Goal: Navigation & Orientation: Find specific page/section

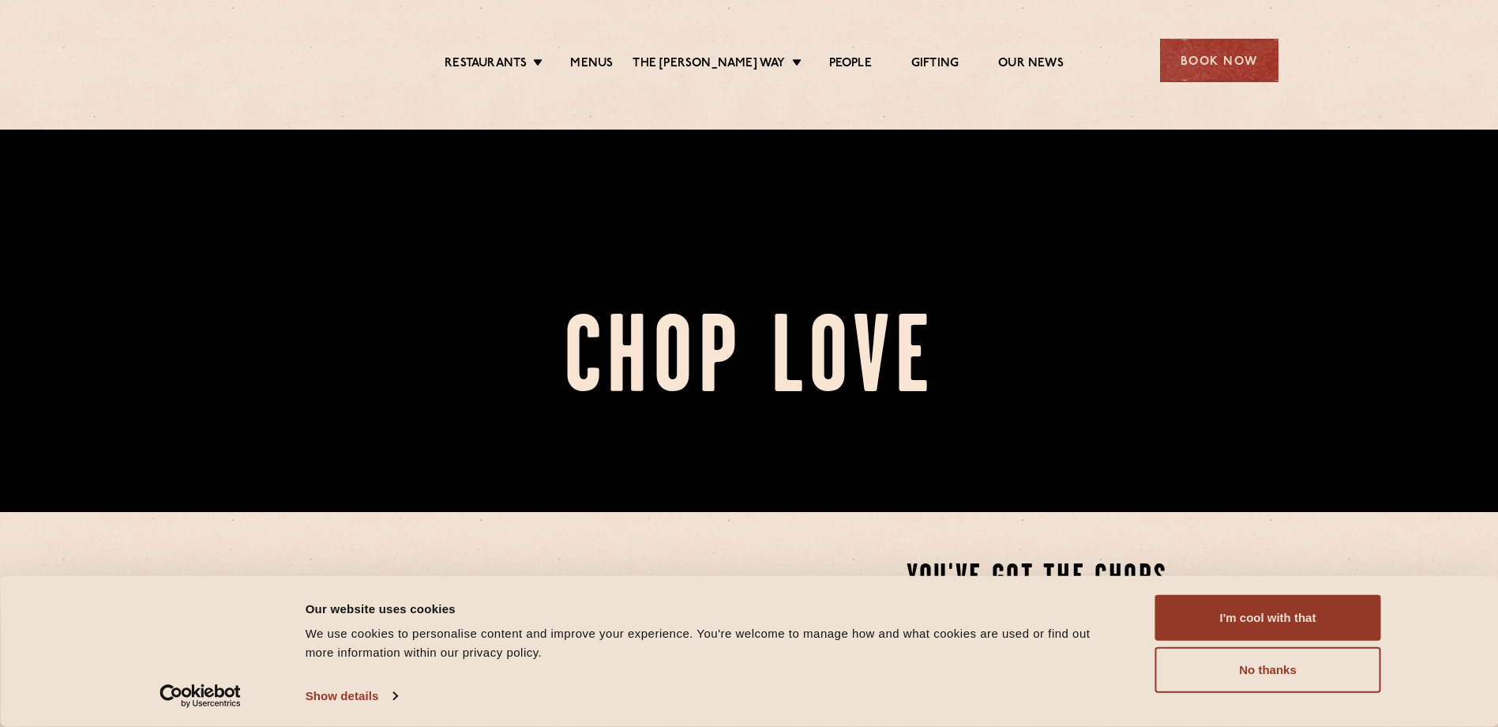
scroll to position [474, 0]
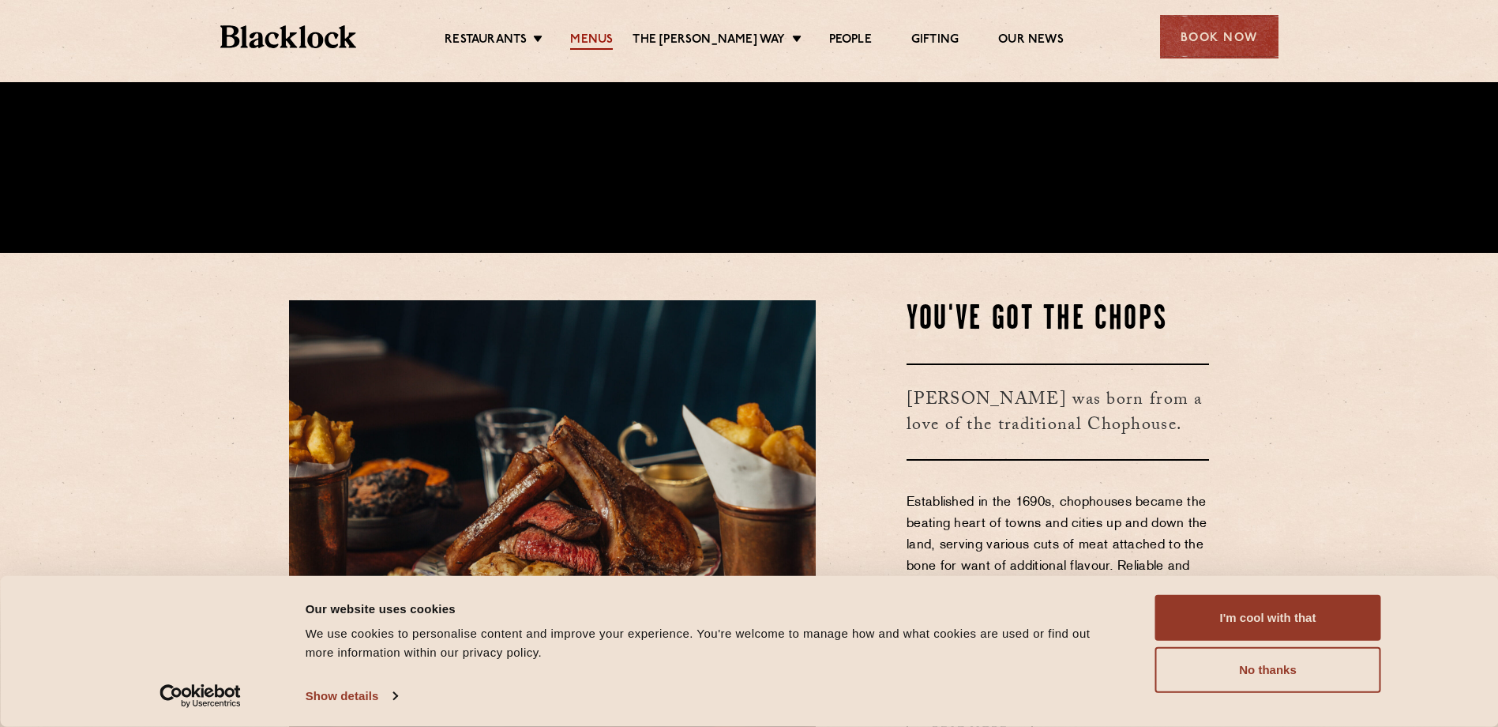
click at [611, 43] on link "Menus" at bounding box center [591, 40] width 43 height 17
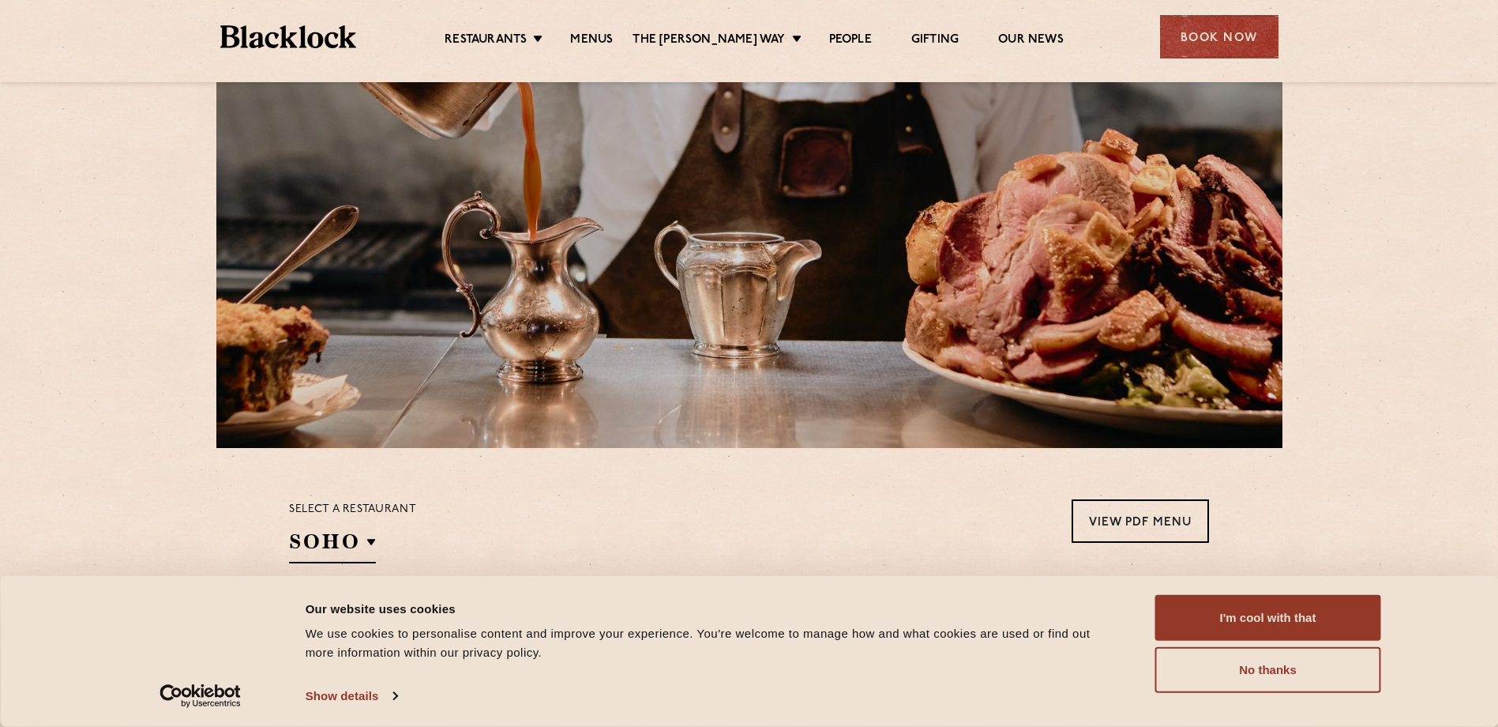
scroll to position [316, 0]
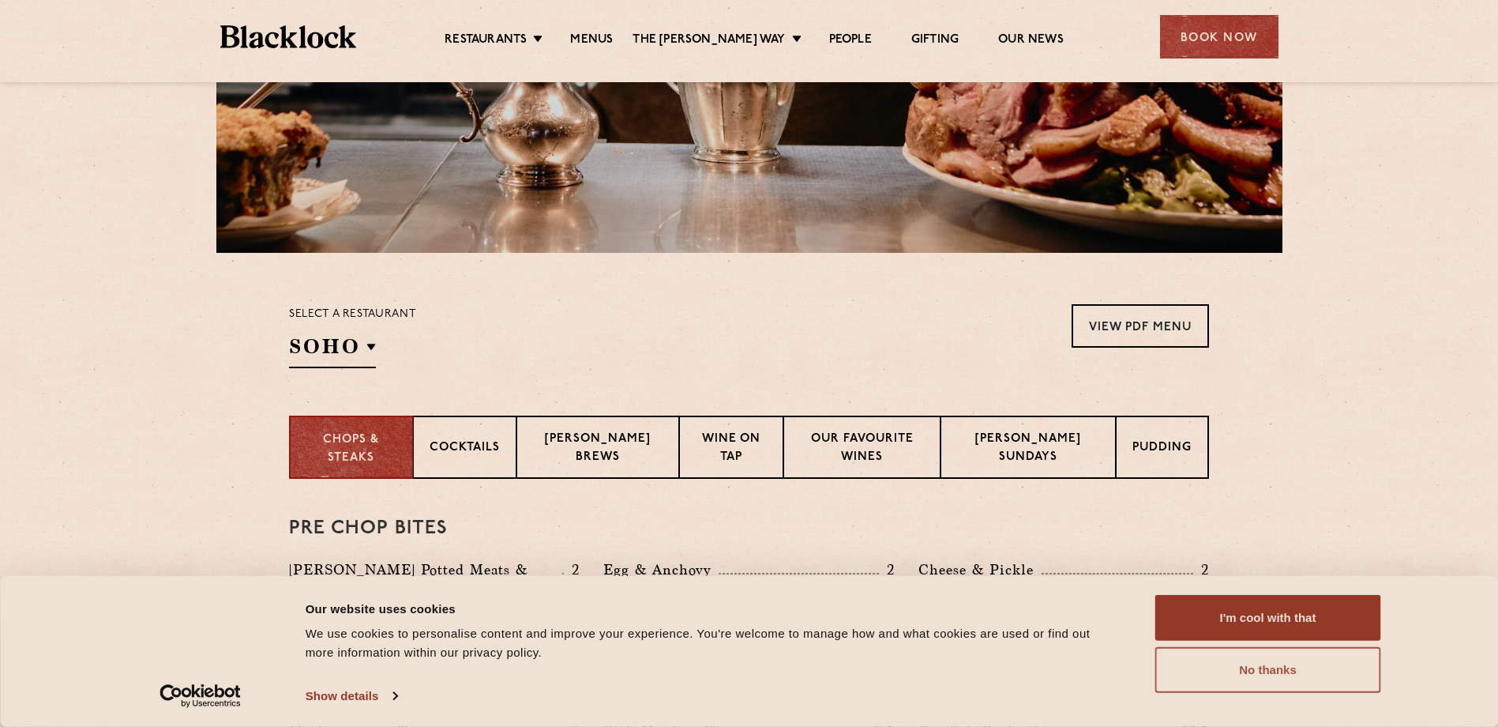
click at [1305, 666] on button "No thanks" at bounding box center [1269, 670] width 226 height 46
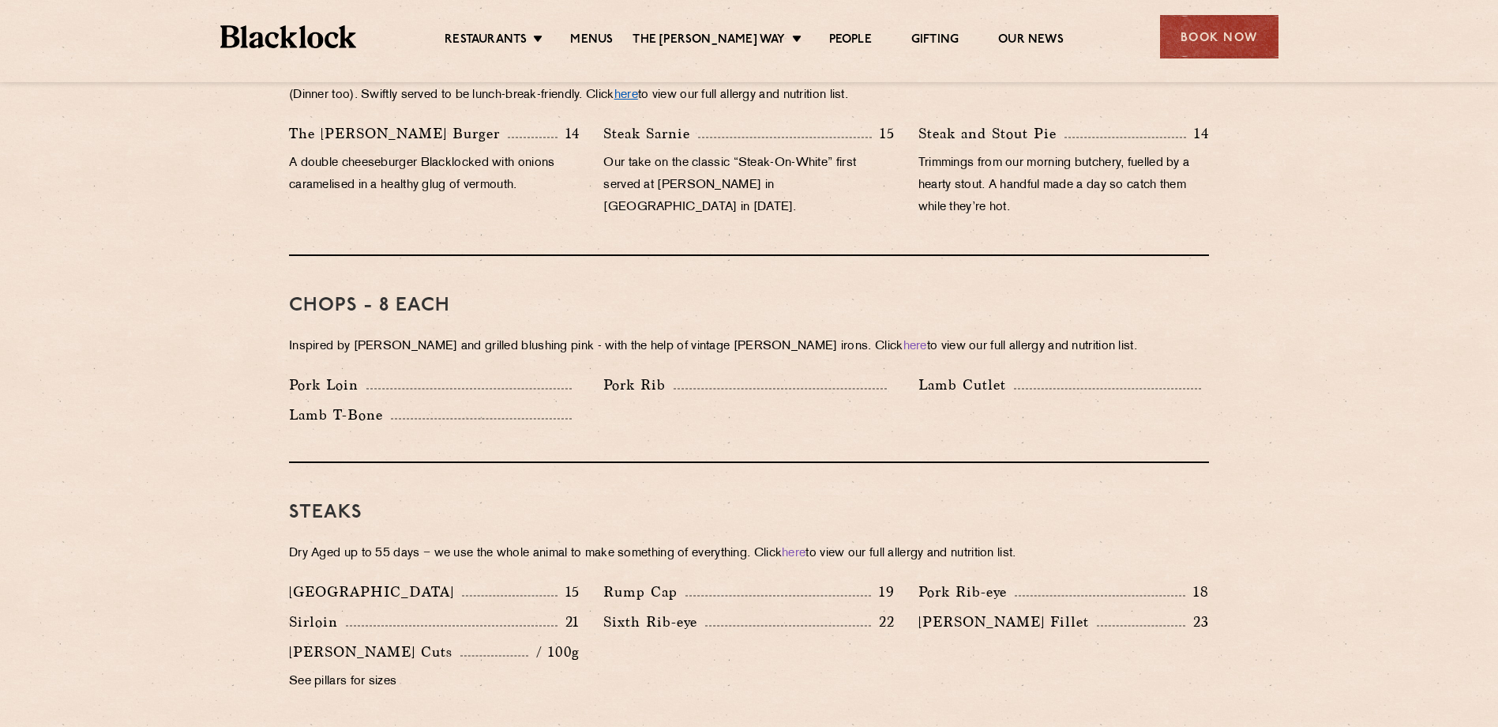
scroll to position [1106, 0]
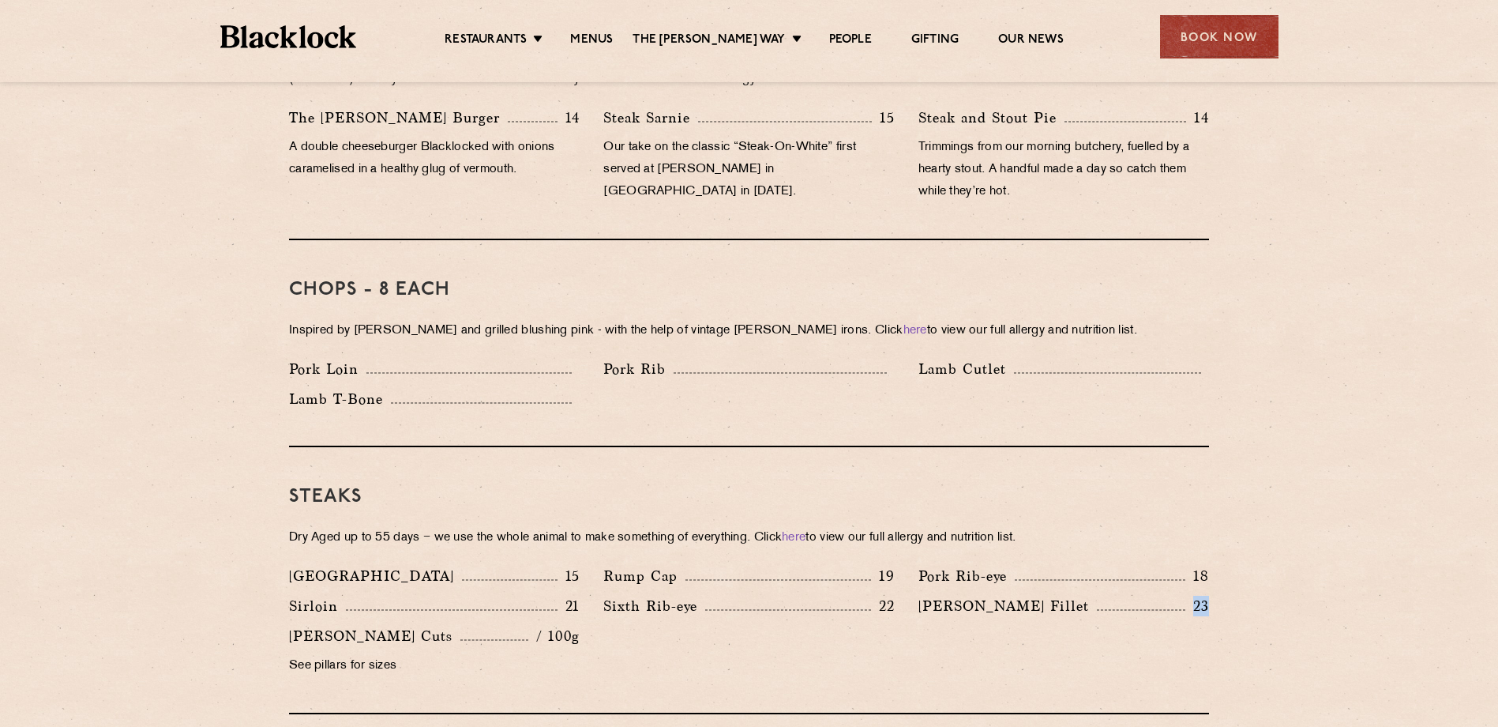
drag, startPoint x: 1213, startPoint y: 589, endPoint x: 1143, endPoint y: 585, distance: 70.5
click at [1143, 595] on div "Blacklock Fillet 23" at bounding box center [1064, 610] width 314 height 30
drag, startPoint x: 1143, startPoint y: 585, endPoint x: 1299, endPoint y: 584, distance: 156.4
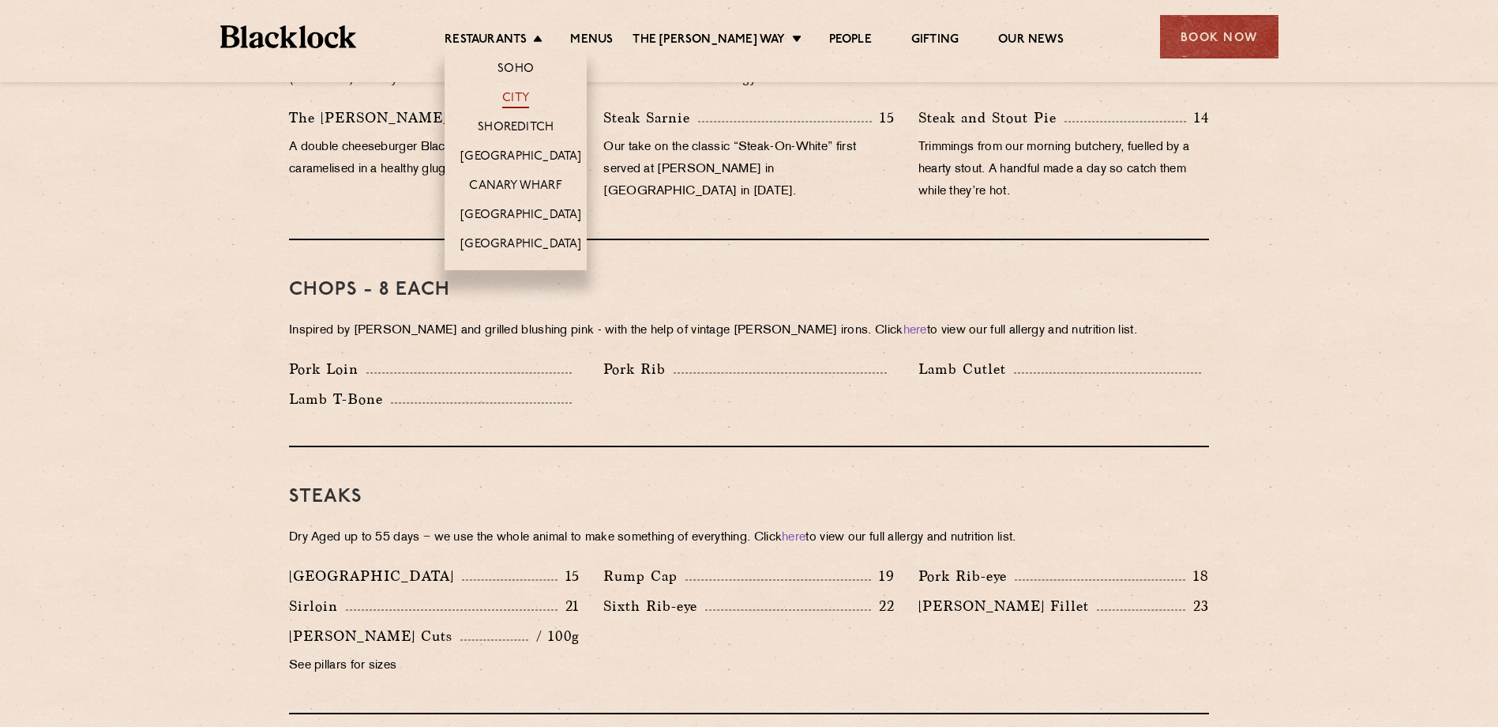
click at [522, 92] on link "City" at bounding box center [515, 99] width 27 height 17
